Goal: Information Seeking & Learning: Check status

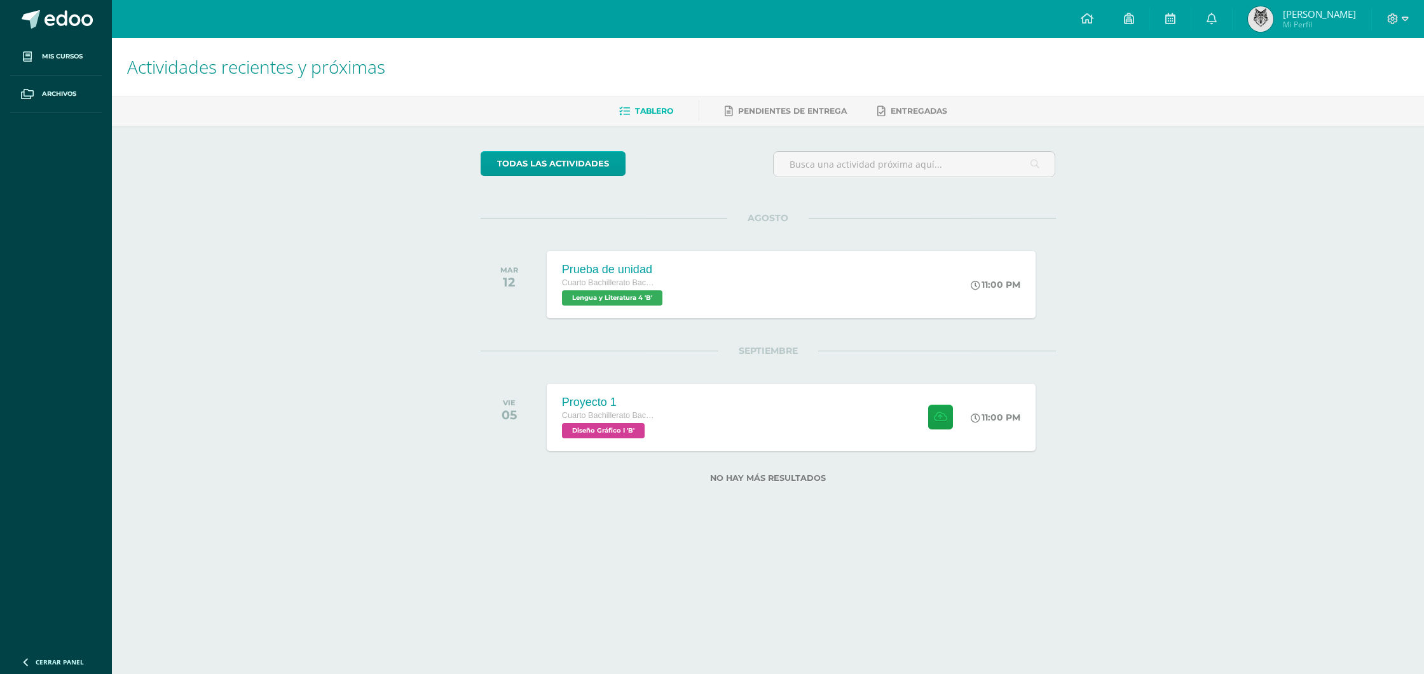
click at [1297, 20] on span "Mi Perfil" at bounding box center [1319, 24] width 73 height 11
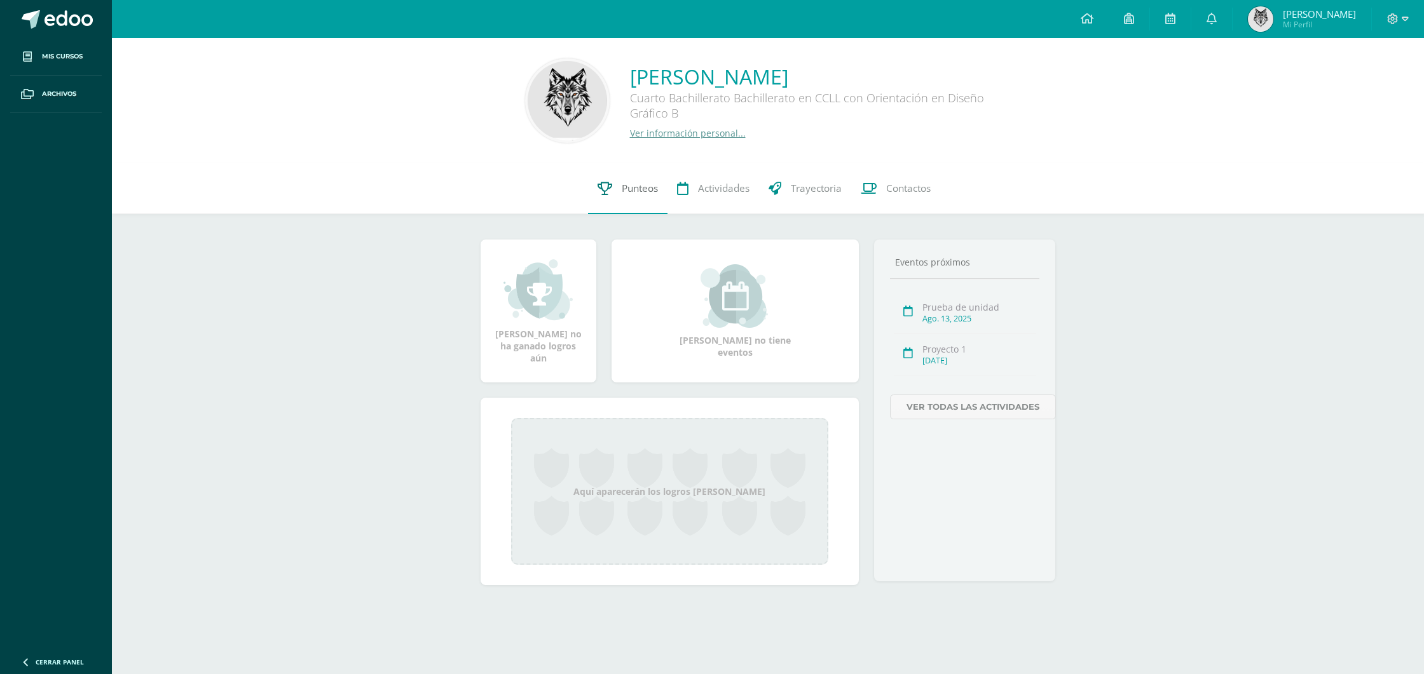
click at [654, 203] on link "Punteos" at bounding box center [627, 188] width 79 height 51
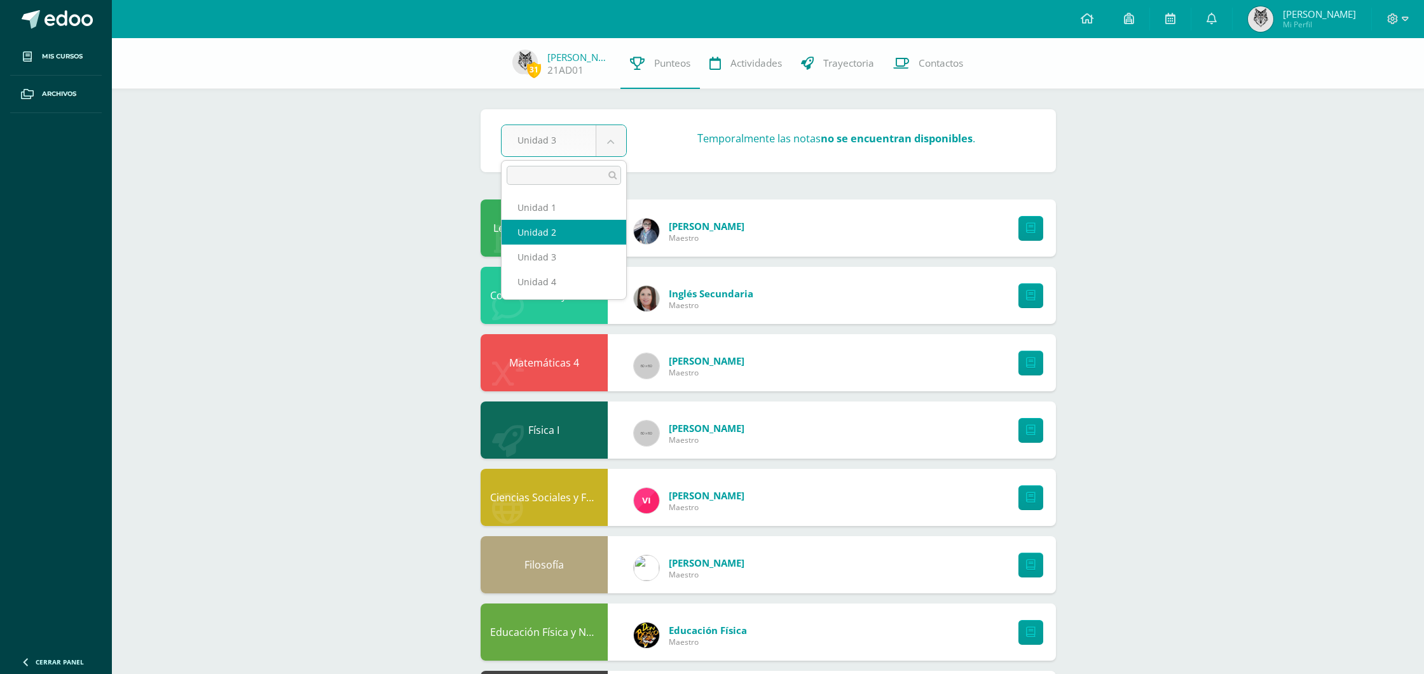
select select "Unidad 2"
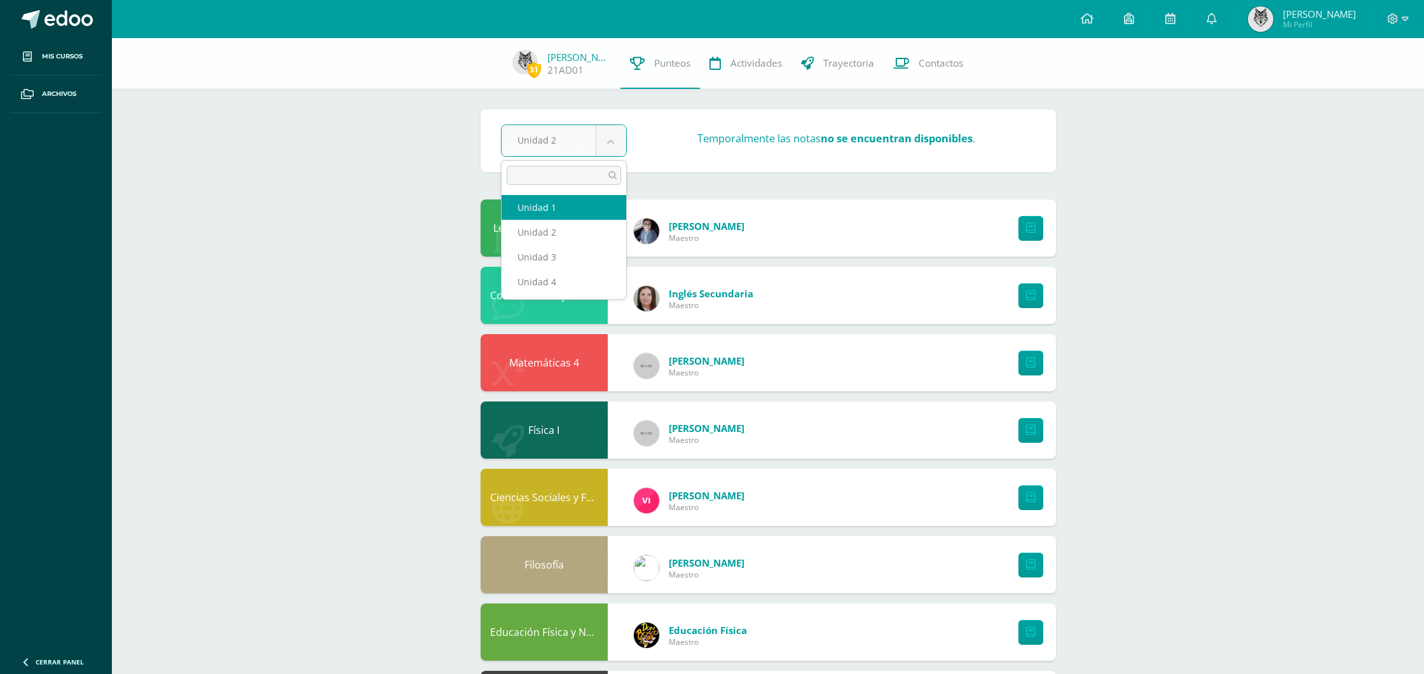
select select "Unidad 1"
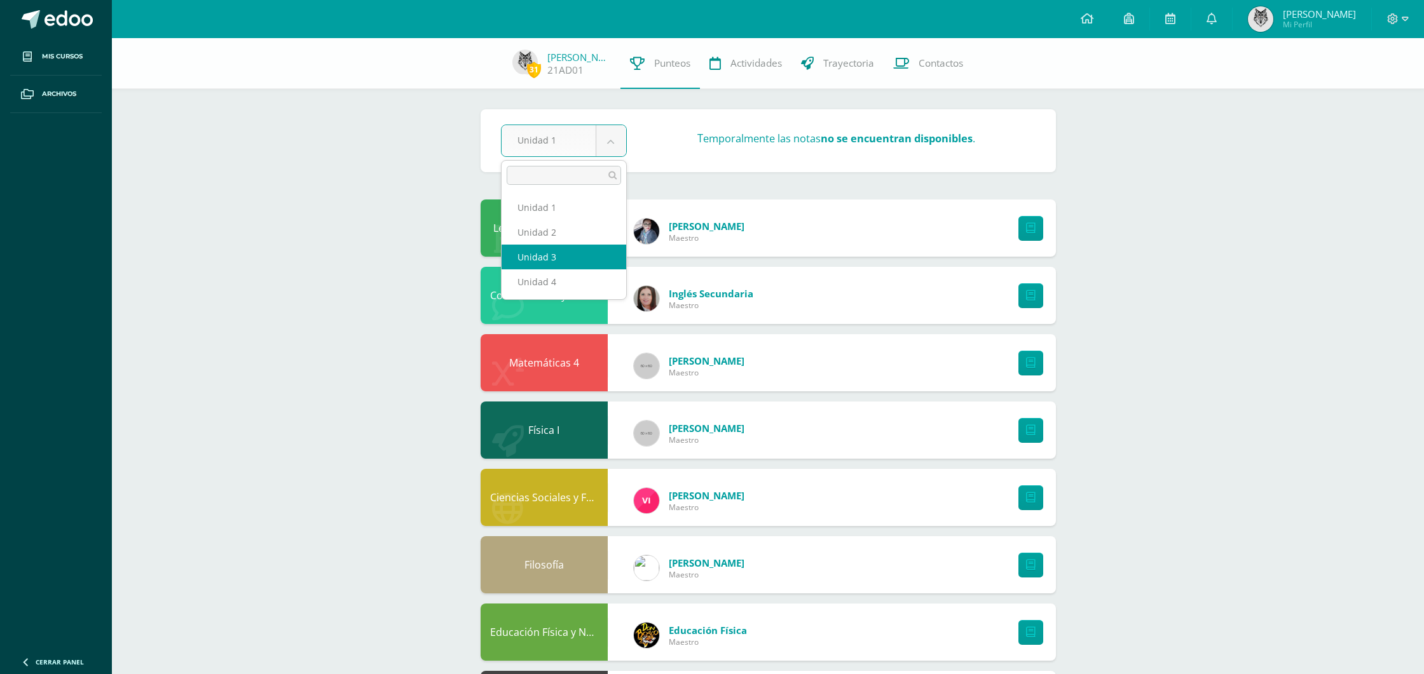
select select "Unidad 3"
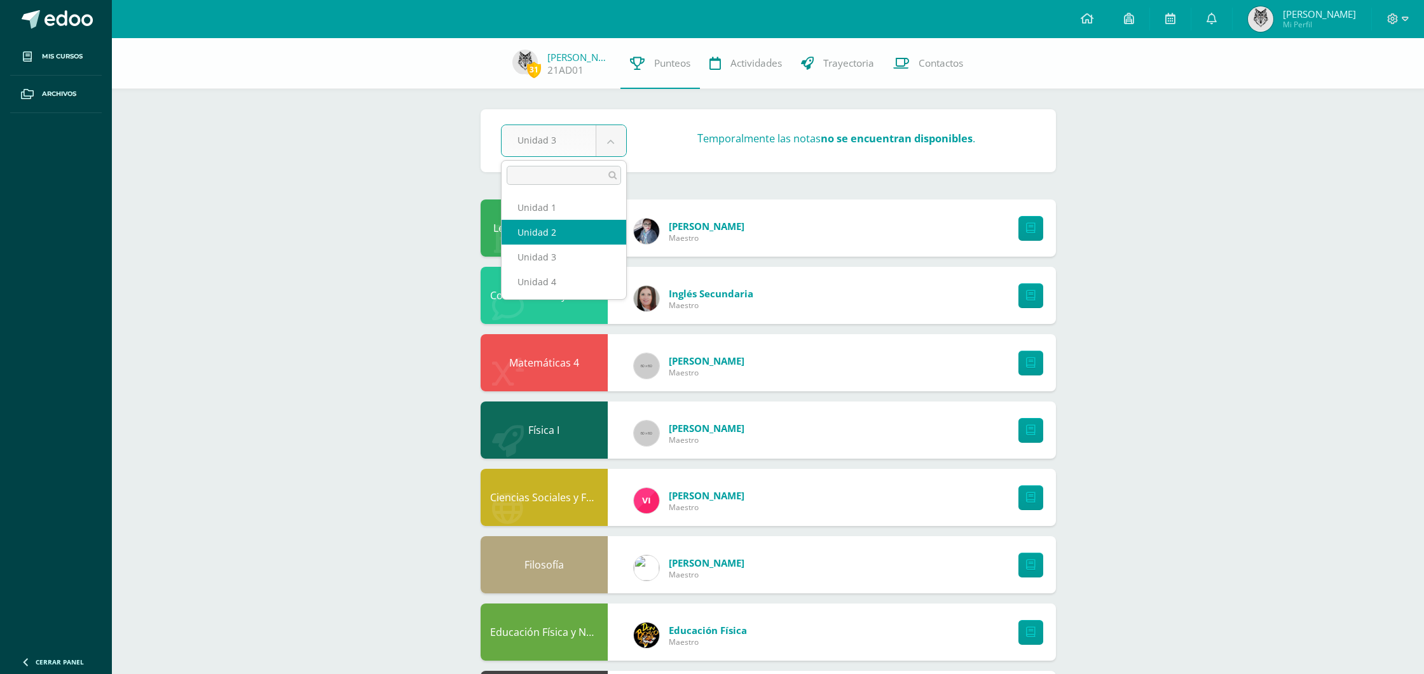
select select "Unidad 2"
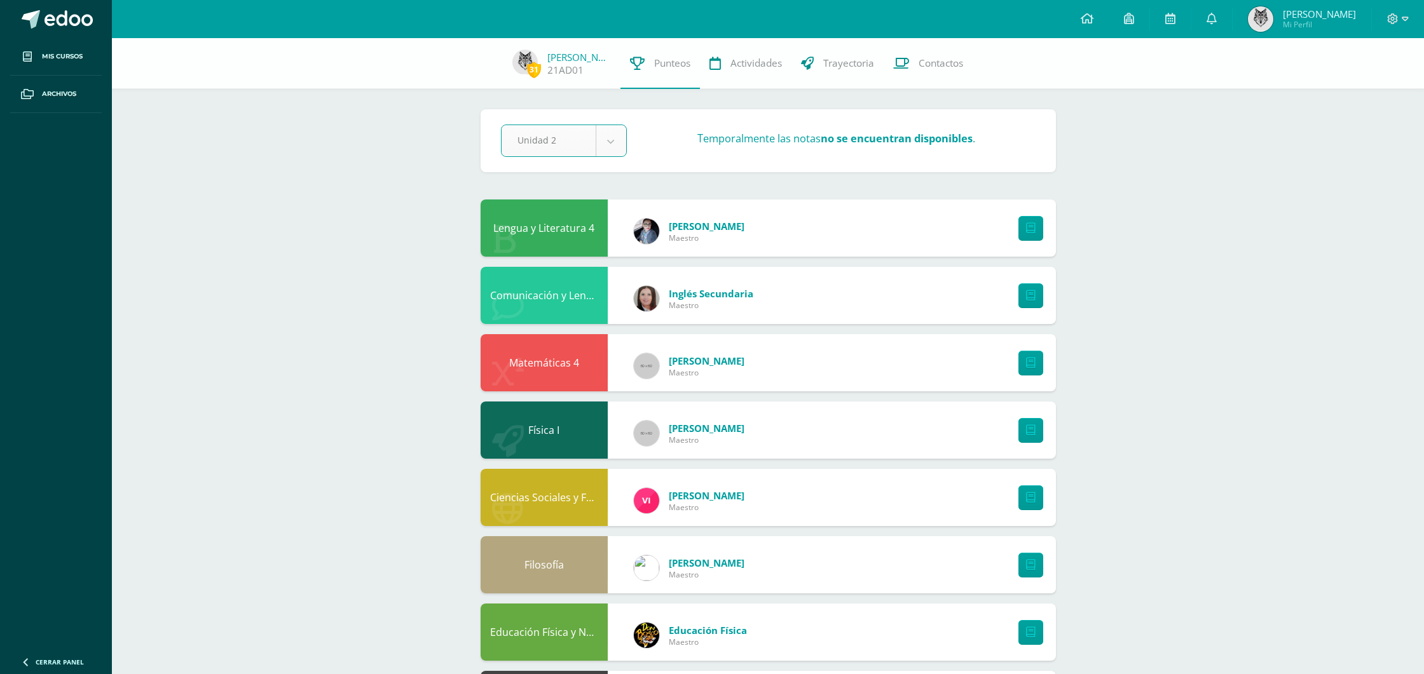
click at [918, 139] on strong "no se encuentran disponibles" at bounding box center [896, 139] width 152 height 14
click at [948, 140] on strong "no se encuentran disponibles" at bounding box center [896, 139] width 152 height 14
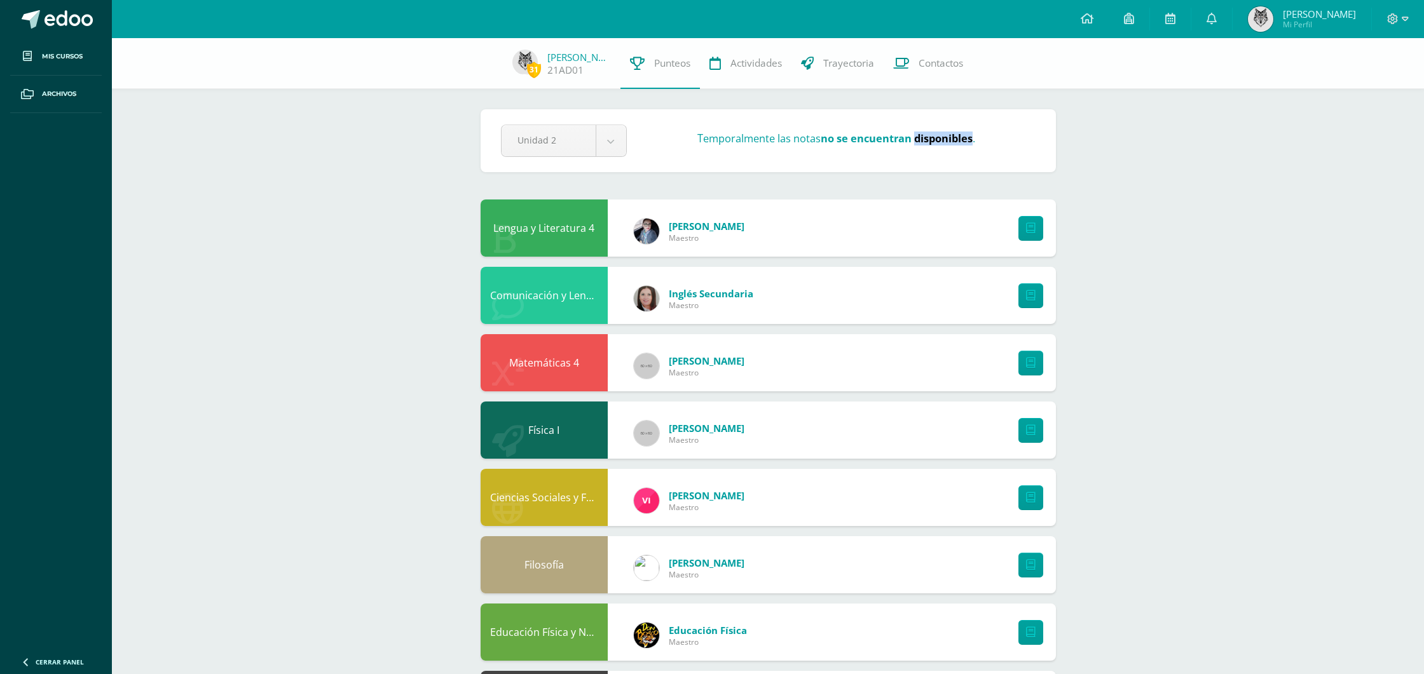
drag, startPoint x: 949, startPoint y: 140, endPoint x: 1018, endPoint y: 155, distance: 70.2
click at [965, 146] on div "Temporalmente las notas no se encuentran disponibles ." at bounding box center [836, 141] width 409 height 19
click at [1018, 155] on div "Unidad 2 Unidad 1 Unidad 2 Unidad 3 Unidad 4 Temporalmente las notas no se encu…" at bounding box center [768, 141] width 545 height 32
click at [984, 147] on div "Temporalmente las notas no se encuentran disponibles ." at bounding box center [836, 141] width 409 height 19
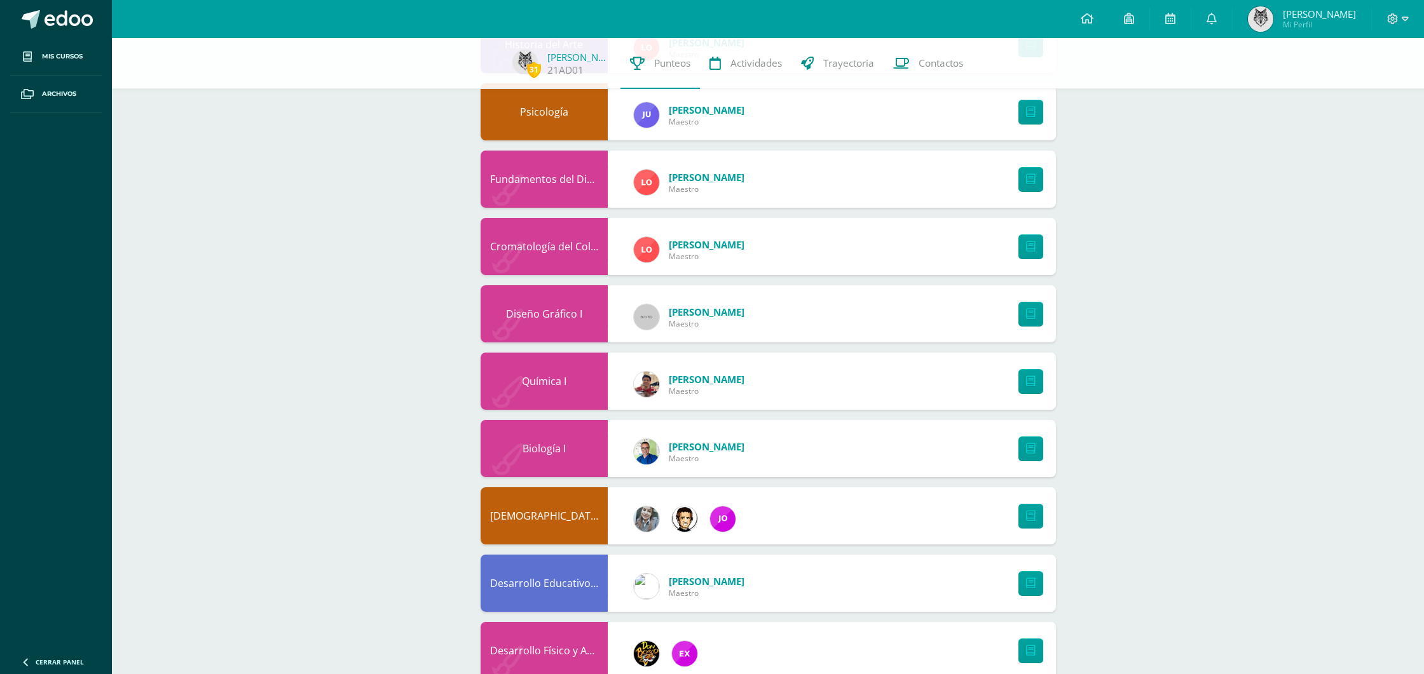
scroll to position [955, 0]
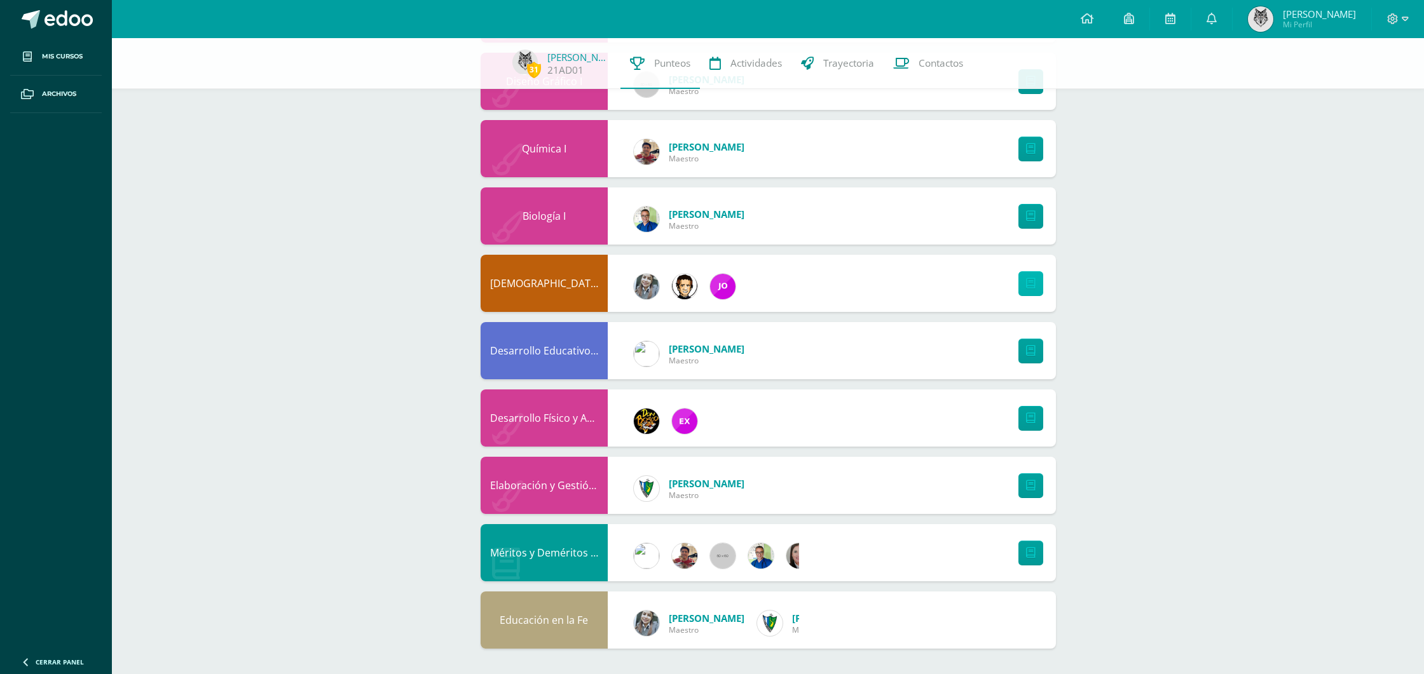
click at [1032, 281] on icon at bounding box center [1031, 283] width 10 height 11
drag, startPoint x: 1294, startPoint y: 222, endPoint x: 1030, endPoint y: 6, distance: 341.0
click at [44, 6] on link at bounding box center [56, 19] width 112 height 38
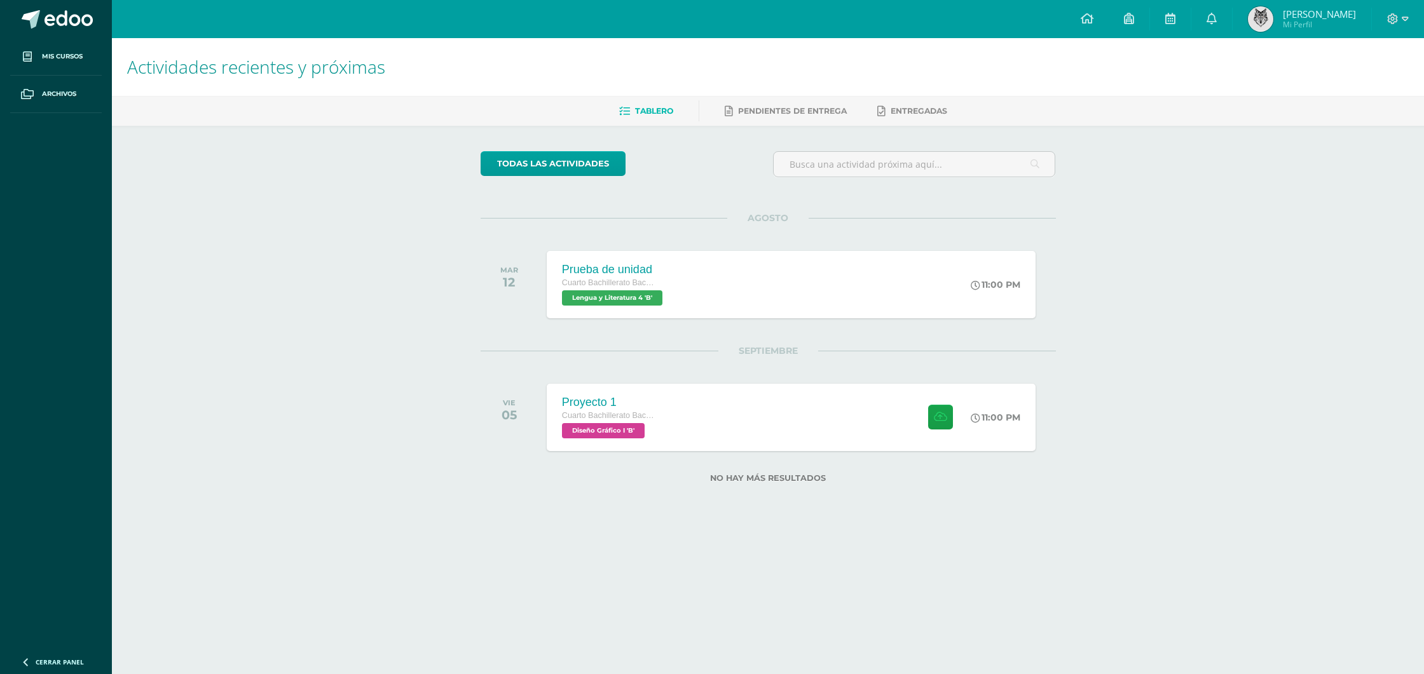
click at [287, 139] on div "Actividades recientes y próximas Tablero Pendientes de entrega Entregadas todas…" at bounding box center [768, 281] width 1312 height 486
